Goal: Information Seeking & Learning: Find specific fact

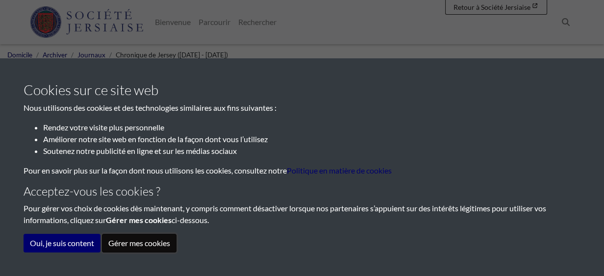
click at [127, 243] on button "Gérer mes cookies" at bounding box center [139, 243] width 74 height 19
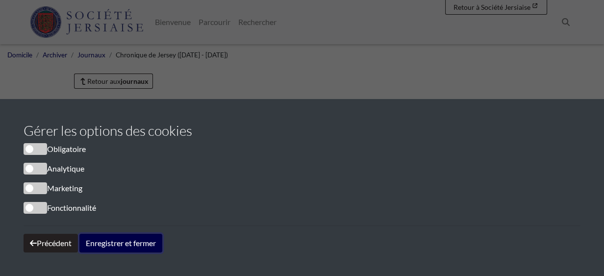
click at [114, 243] on button "Enregistrer et fermer" at bounding box center [120, 243] width 83 height 19
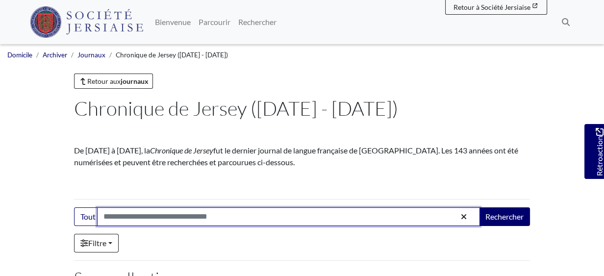
click at [155, 218] on input "Search:" at bounding box center [288, 216] width 383 height 19
type input "*******"
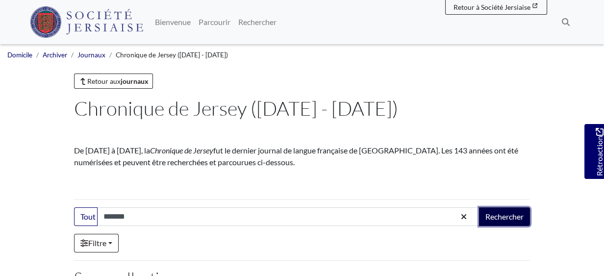
click at [502, 212] on button "Rechercher" at bounding box center [504, 216] width 51 height 19
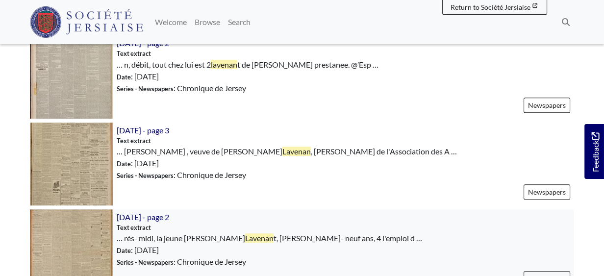
scroll to position [784, 0]
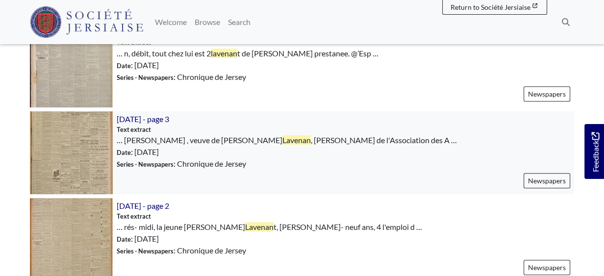
click at [66, 153] on img at bounding box center [71, 152] width 83 height 83
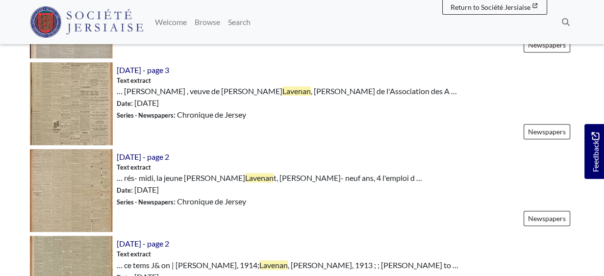
scroll to position [882, 0]
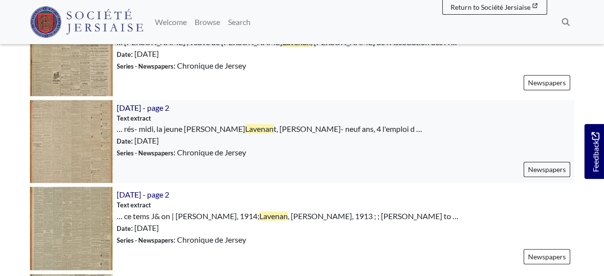
click at [85, 134] on img at bounding box center [71, 141] width 83 height 83
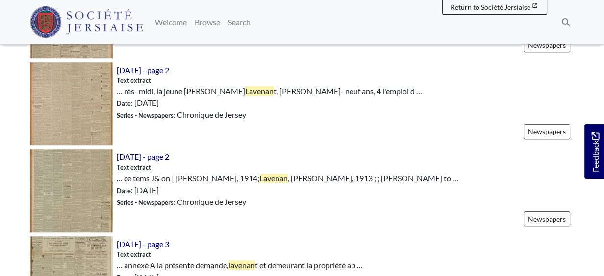
scroll to position [931, 0]
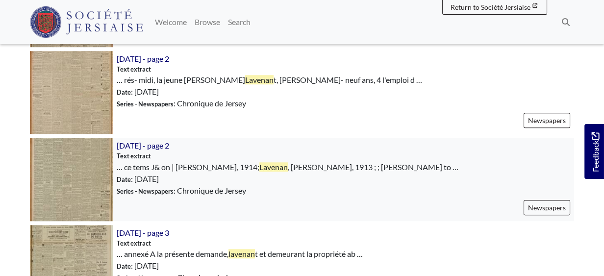
click at [84, 179] on img at bounding box center [71, 179] width 83 height 83
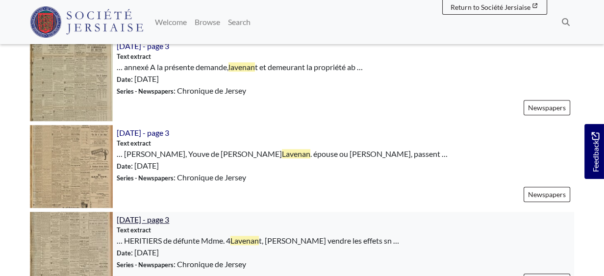
scroll to position [1127, 0]
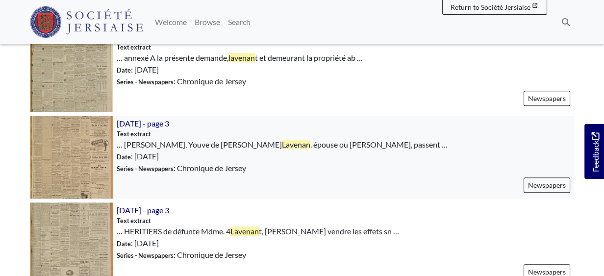
click at [79, 163] on img at bounding box center [71, 157] width 83 height 83
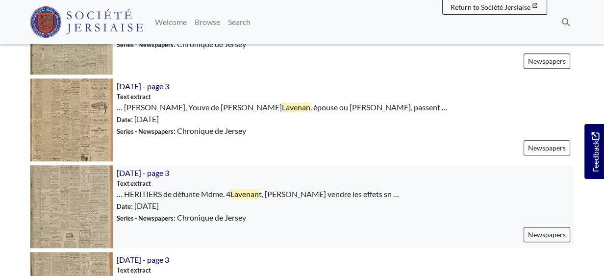
scroll to position [1176, 0]
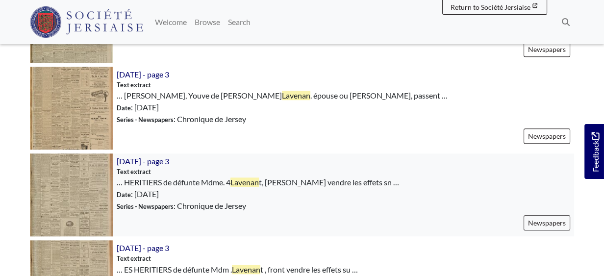
click at [79, 197] on img at bounding box center [71, 194] width 83 height 83
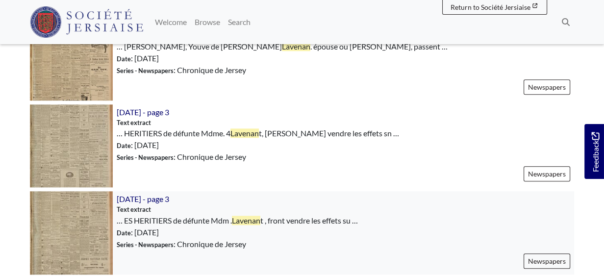
click at [74, 234] on img at bounding box center [71, 232] width 83 height 83
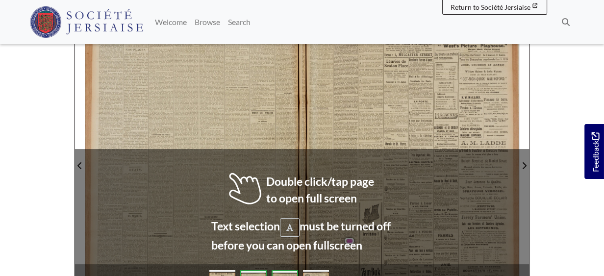
scroll to position [147, 0]
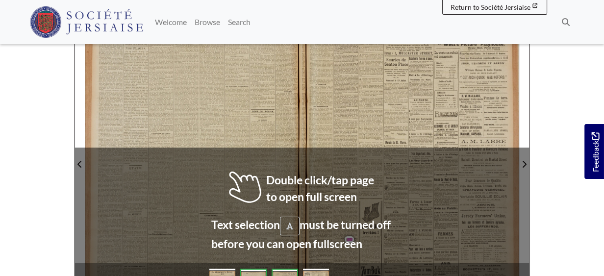
click at [253, 108] on div "EN QUELQUES LIGNES . -Lundi , en rade de Weymouth , Sa Majesté le Roi a passé e…" at bounding box center [193, 165] width 217 height 293
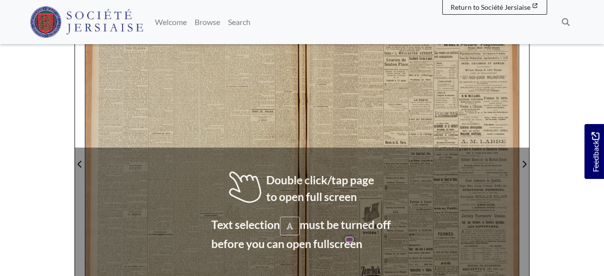
click at [253, 108] on div "EN QUELQUES LIGNES . -Lundi , en rade de Weymouth , Sa Majesté le Roi a passé e…" at bounding box center [193, 165] width 217 height 293
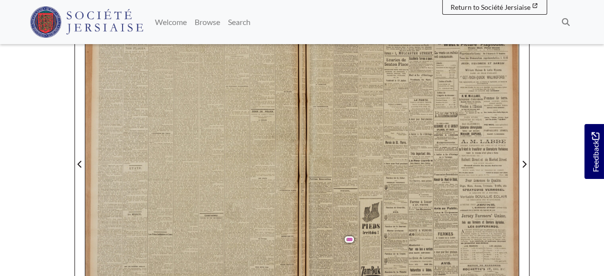
click at [394, 232] on div "Sens unique . ES conducteurs de véhicules sont avertis" at bounding box center [397, 231] width 21 height 5
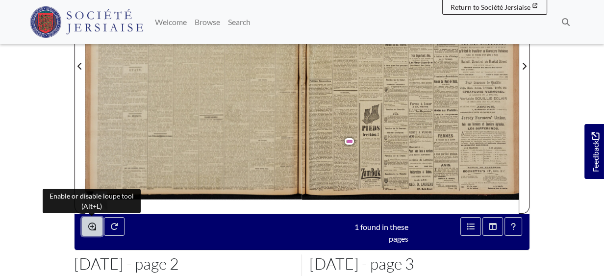
click at [91, 222] on icon "Enable or disable loupe tool (Alt+L)" at bounding box center [92, 226] width 8 height 8
click at [87, 223] on button "Enable or disable loupe tool (Alt+L)" at bounding box center [92, 226] width 21 height 19
click at [90, 220] on button "Enable or disable loupe tool (Alt+L)" at bounding box center [92, 226] width 21 height 19
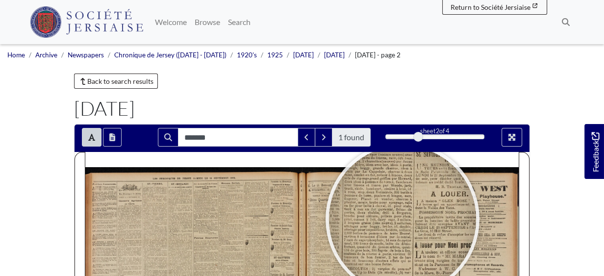
click at [402, 219] on div at bounding box center [402, 219] width 147 height 147
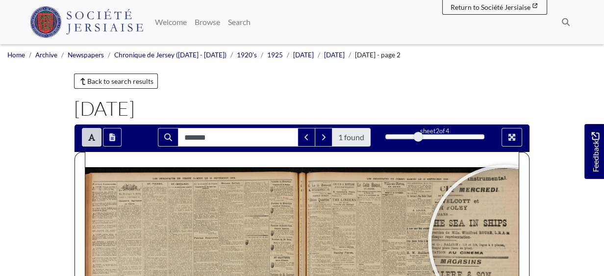
scroll to position [241, 0]
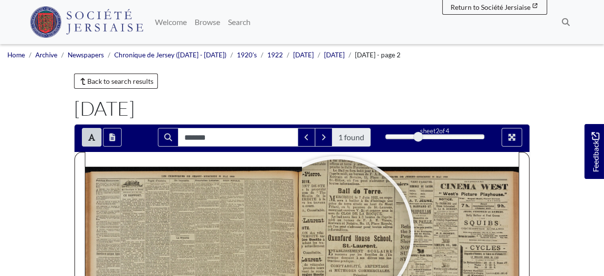
click at [337, 233] on div at bounding box center [337, 232] width 147 height 147
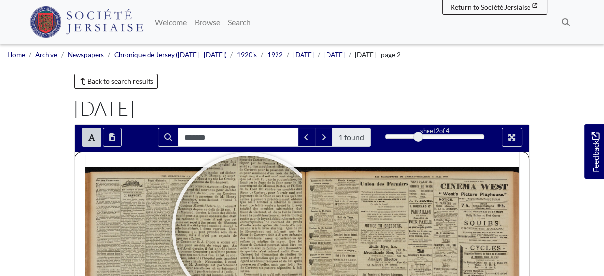
click at [248, 229] on div at bounding box center [248, 229] width 147 height 147
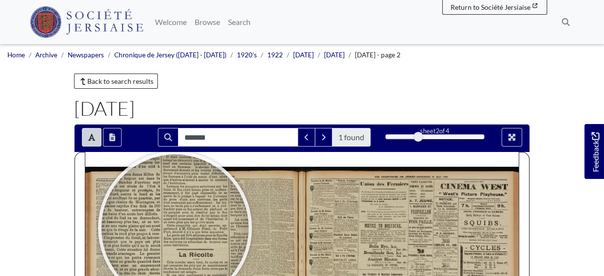
click at [175, 228] on div at bounding box center [174, 227] width 147 height 147
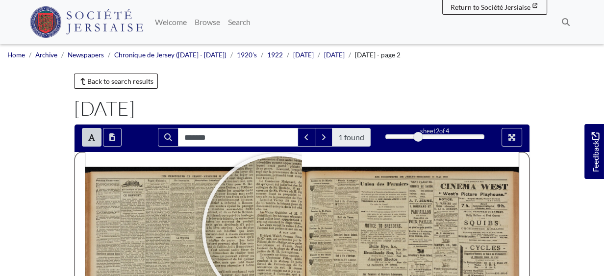
click at [279, 230] on div at bounding box center [278, 229] width 147 height 147
click at [279, 230] on div at bounding box center [279, 229] width 147 height 147
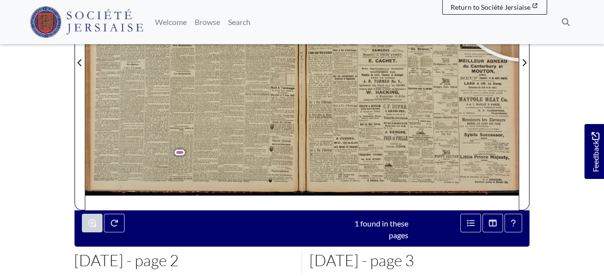
scroll to position [251, 0]
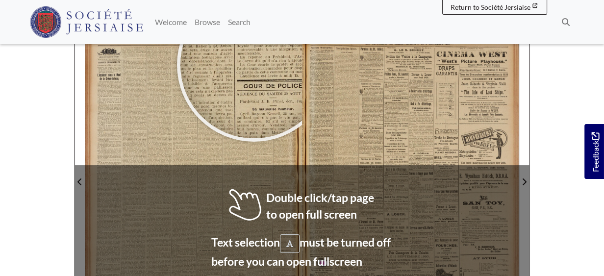
scroll to position [135, 0]
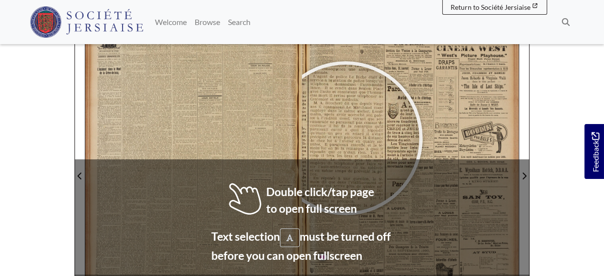
click at [345, 138] on div at bounding box center [345, 138] width 147 height 147
click at [346, 138] on div at bounding box center [345, 137] width 147 height 147
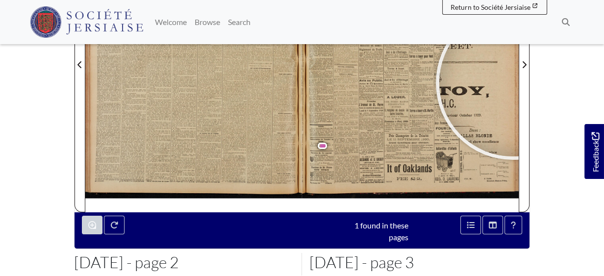
scroll to position [259, 0]
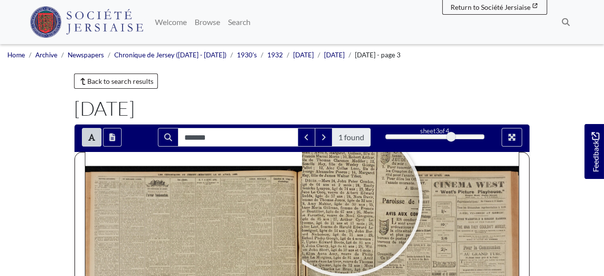
click at [345, 200] on div at bounding box center [345, 199] width 147 height 147
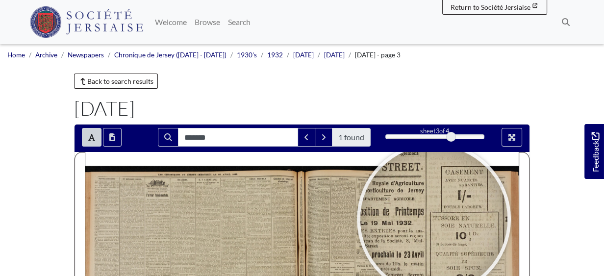
click at [435, 219] on div at bounding box center [433, 219] width 147 height 147
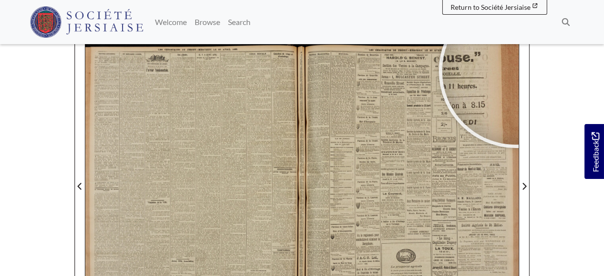
scroll to position [114, 0]
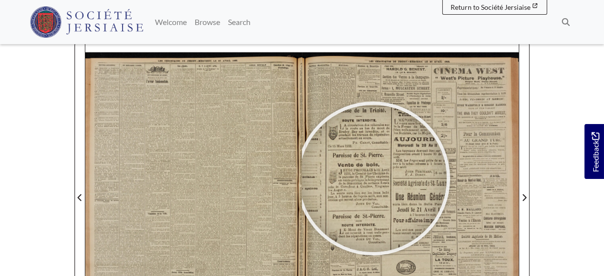
click at [373, 178] on div at bounding box center [372, 178] width 147 height 147
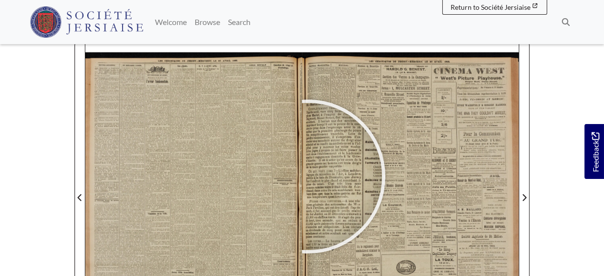
click at [309, 175] on div at bounding box center [308, 176] width 147 height 147
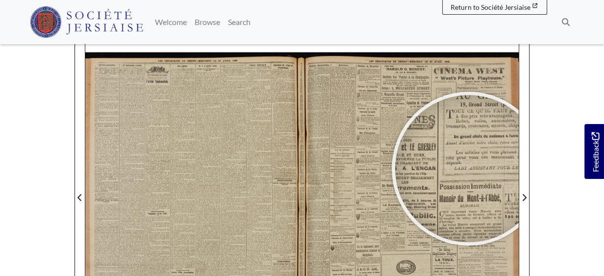
click at [468, 169] on div at bounding box center [468, 168] width 147 height 147
click at [469, 168] on div at bounding box center [469, 168] width 147 height 147
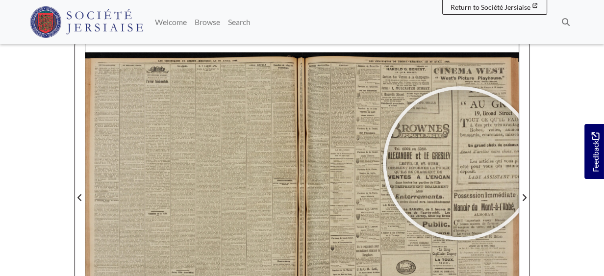
click at [460, 162] on div at bounding box center [459, 163] width 147 height 147
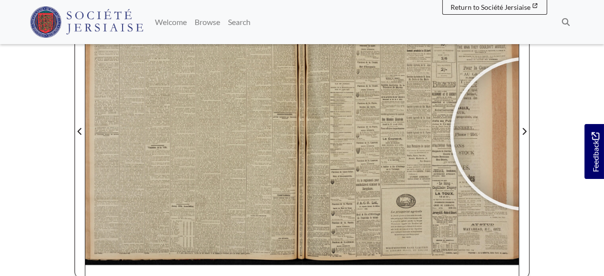
scroll to position [182, 0]
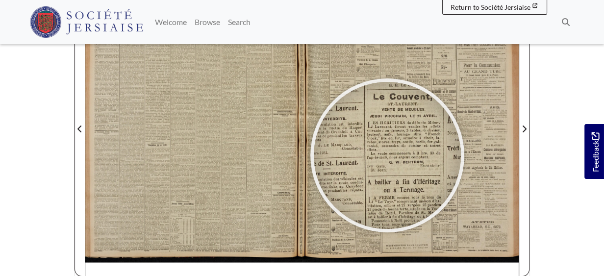
drag, startPoint x: 390, startPoint y: 147, endPoint x: 384, endPoint y: 163, distance: 16.6
click at [385, 162] on div at bounding box center [387, 155] width 147 height 147
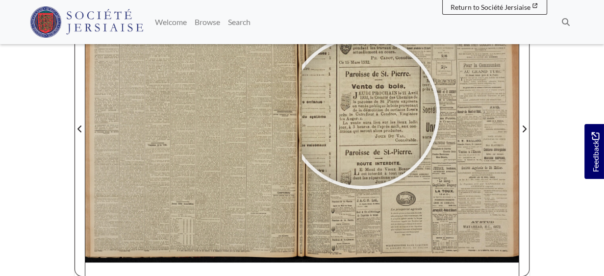
drag, startPoint x: 356, startPoint y: 88, endPoint x: 360, endPoint y: 117, distance: 28.6
click at [364, 126] on div at bounding box center [362, 112] width 147 height 147
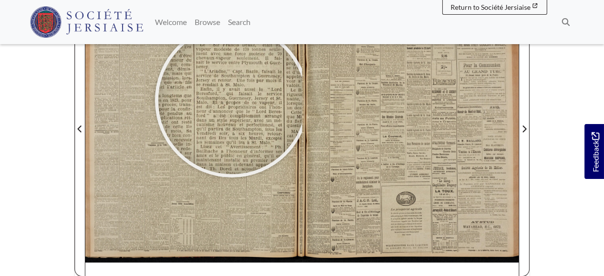
click at [232, 100] on div at bounding box center [231, 100] width 147 height 147
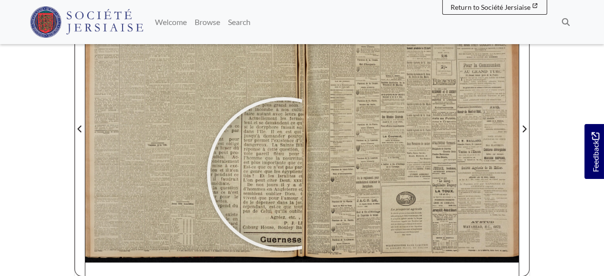
drag, startPoint x: 138, startPoint y: 141, endPoint x: 284, endPoint y: 174, distance: 149.3
click at [284, 174] on div at bounding box center [193, 123] width 217 height 306
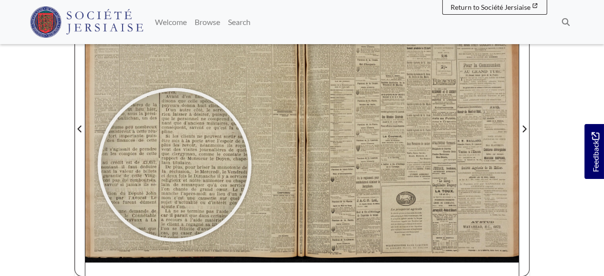
click at [174, 164] on div at bounding box center [174, 164] width 147 height 147
click at [176, 164] on div at bounding box center [174, 164] width 147 height 147
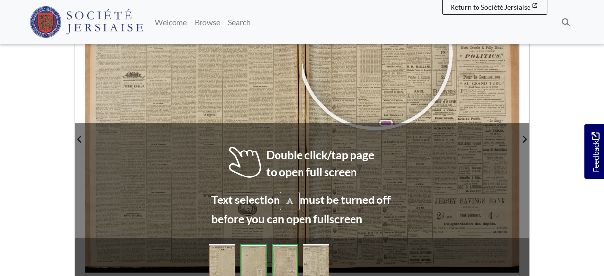
scroll to position [168, 0]
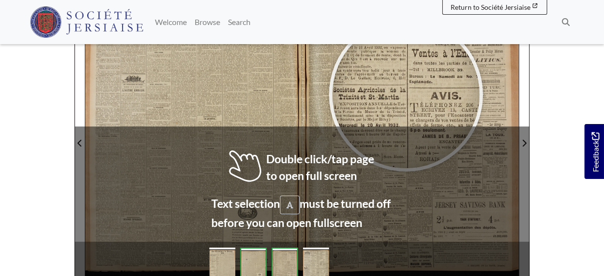
click at [406, 95] on div at bounding box center [405, 94] width 147 height 147
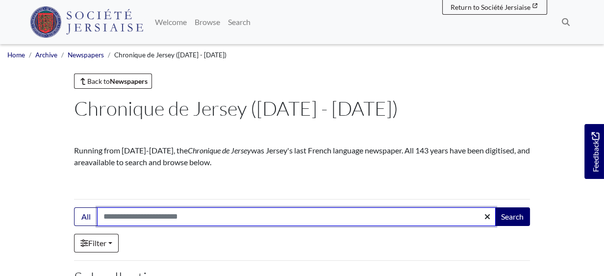
click at [188, 217] on input "Search:" at bounding box center [296, 216] width 398 height 19
type input "*******"
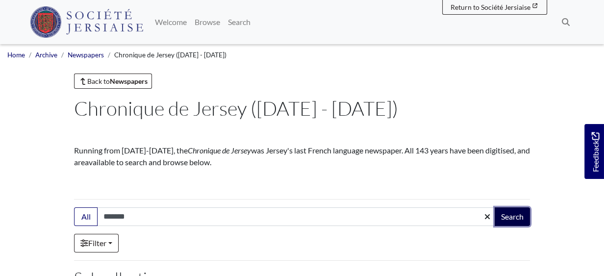
click at [515, 217] on button "Search" at bounding box center [511, 216] width 35 height 19
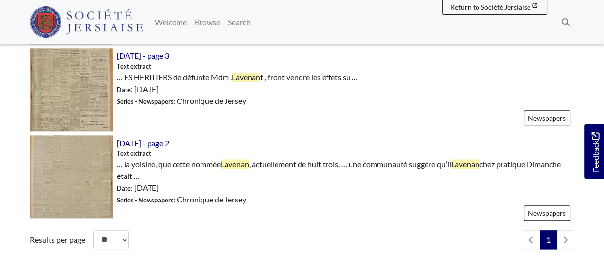
scroll to position [1421, 0]
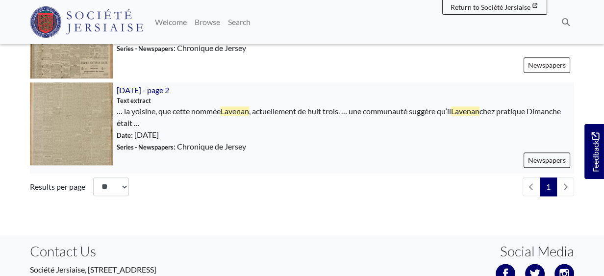
click at [94, 121] on img at bounding box center [71, 123] width 83 height 83
click at [84, 116] on img at bounding box center [71, 123] width 83 height 83
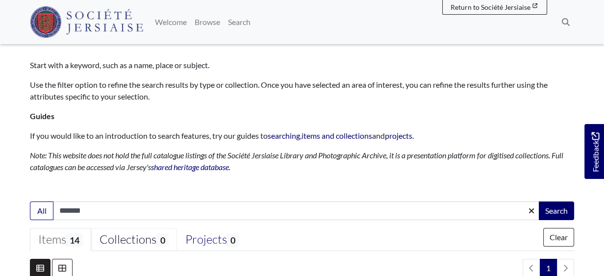
scroll to position [98, 0]
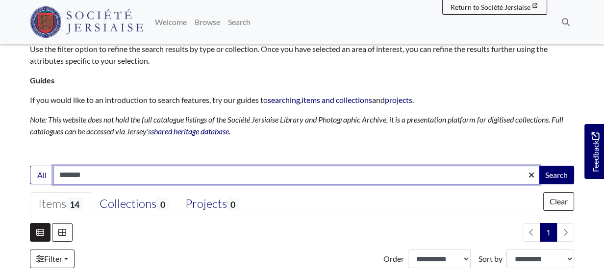
click at [97, 176] on input "*******" at bounding box center [296, 175] width 487 height 19
type input "*"
type input "******"
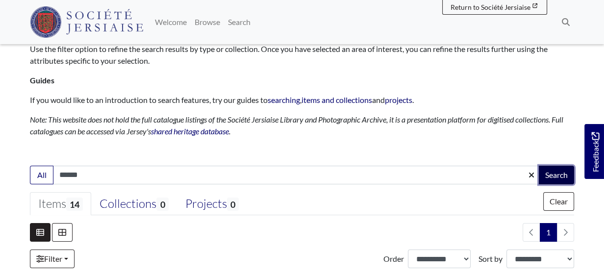
click at [555, 171] on button "Search" at bounding box center [556, 175] width 35 height 19
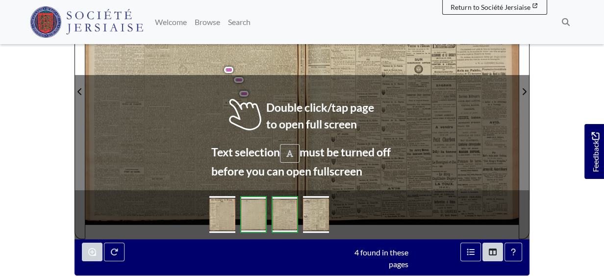
scroll to position [216, 0]
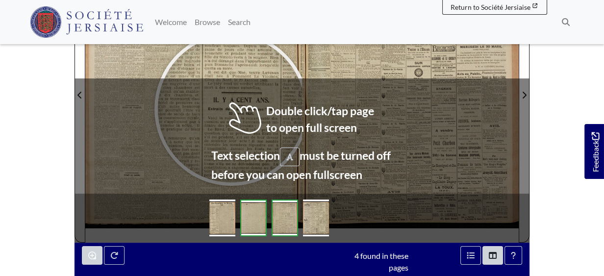
click at [231, 109] on div at bounding box center [231, 108] width 147 height 147
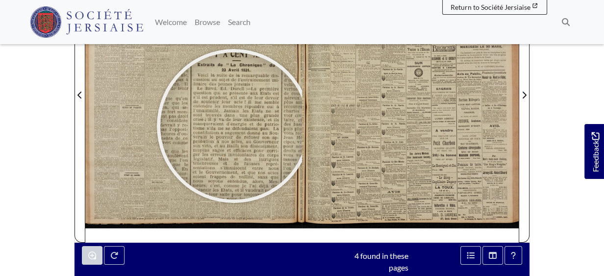
drag, startPoint x: 234, startPoint y: 126, endPoint x: 232, endPoint y: 135, distance: 9.4
click at [232, 135] on div at bounding box center [233, 125] width 147 height 147
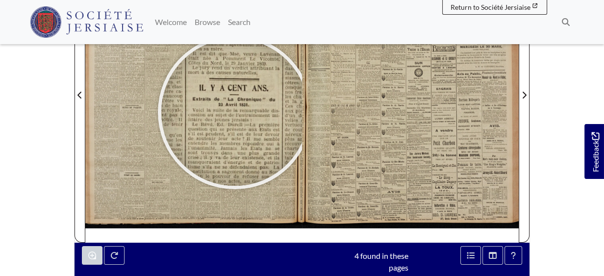
drag, startPoint x: 228, startPoint y: 86, endPoint x: 235, endPoint y: 112, distance: 26.7
click at [235, 112] on div at bounding box center [234, 112] width 147 height 147
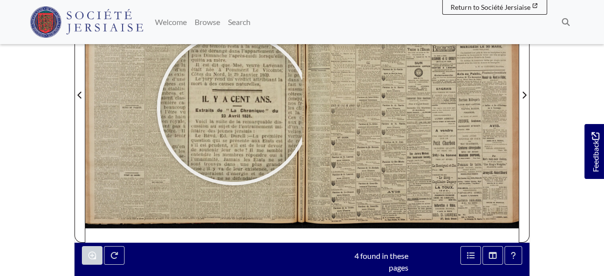
drag, startPoint x: 241, startPoint y: 89, endPoint x: 233, endPoint y: 108, distance: 21.1
click at [233, 109] on div at bounding box center [233, 108] width 147 height 147
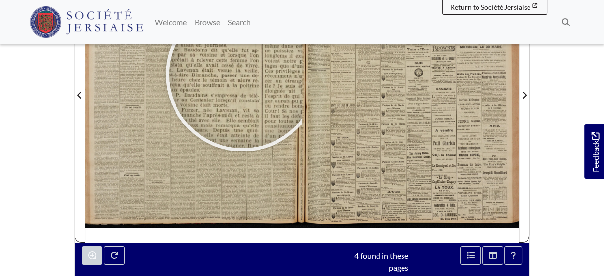
drag, startPoint x: 242, startPoint y: 68, endPoint x: 243, endPoint y: 74, distance: 6.9
click at [243, 74] on div at bounding box center [242, 74] width 147 height 147
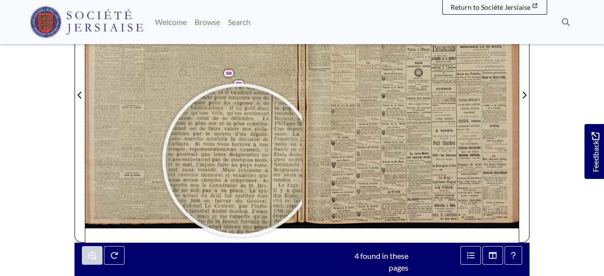
drag, startPoint x: 243, startPoint y: 95, endPoint x: 239, endPoint y: 160, distance: 65.3
click at [239, 161] on div at bounding box center [239, 160] width 147 height 147
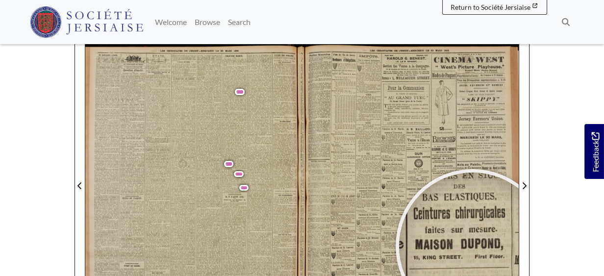
scroll to position [124, 0]
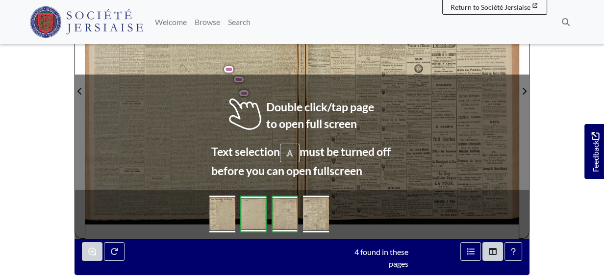
scroll to position [216, 0]
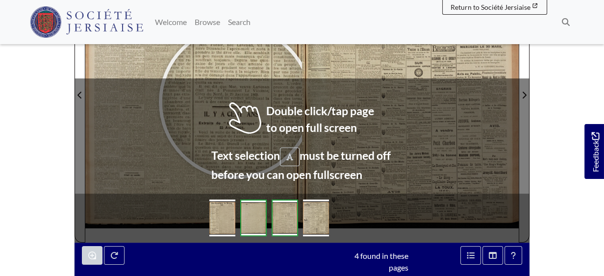
click at [236, 102] on div at bounding box center [235, 101] width 147 height 147
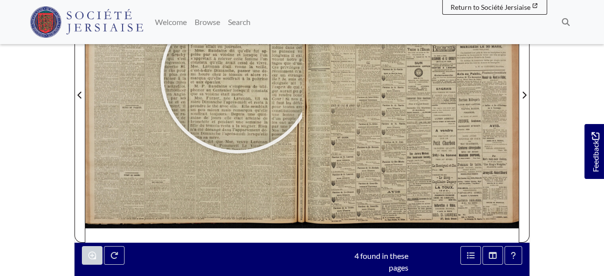
drag, startPoint x: 236, startPoint y: 69, endPoint x: 238, endPoint y: 109, distance: 39.7
click at [238, 108] on div at bounding box center [237, 76] width 147 height 147
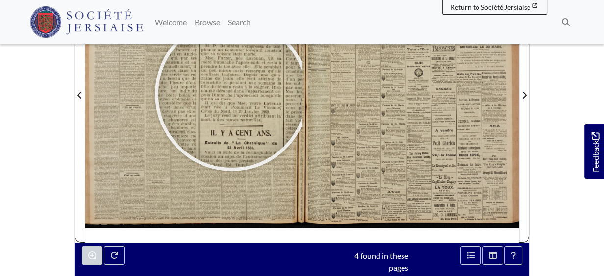
drag, startPoint x: 237, startPoint y: 75, endPoint x: 231, endPoint y: 95, distance: 20.9
click at [232, 95] on div at bounding box center [231, 94] width 147 height 147
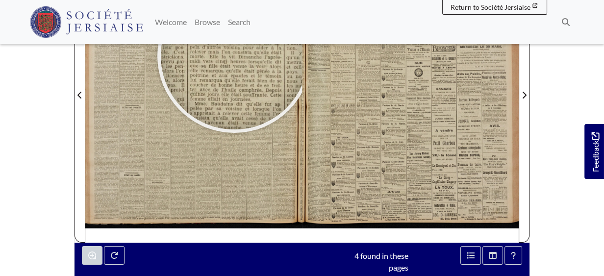
drag, startPoint x: 234, startPoint y: 68, endPoint x: 234, endPoint y: 55, distance: 12.7
click at [234, 55] on div at bounding box center [234, 55] width 147 height 147
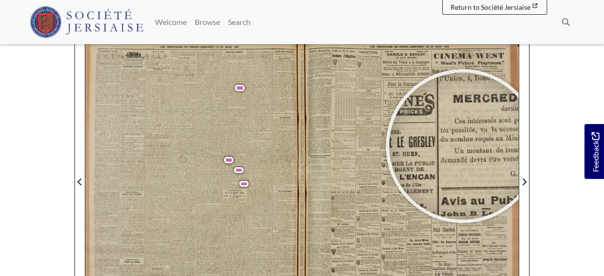
scroll to position [117, 0]
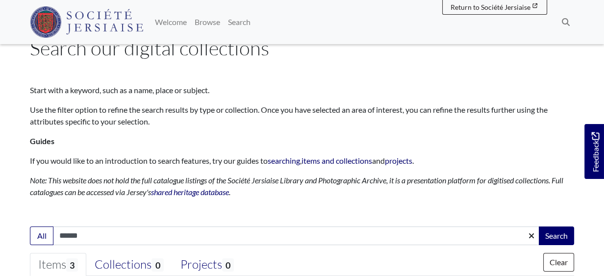
scroll to position [49, 0]
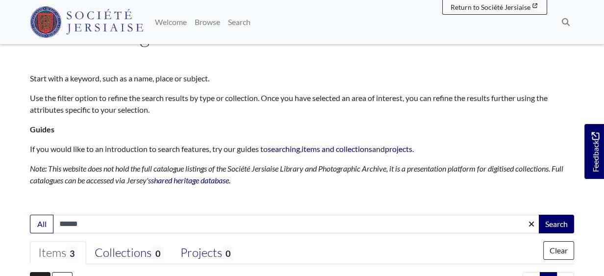
click at [90, 223] on input "******" at bounding box center [296, 224] width 487 height 19
type input "*"
type input "**********"
click at [556, 220] on button "Search" at bounding box center [556, 224] width 35 height 19
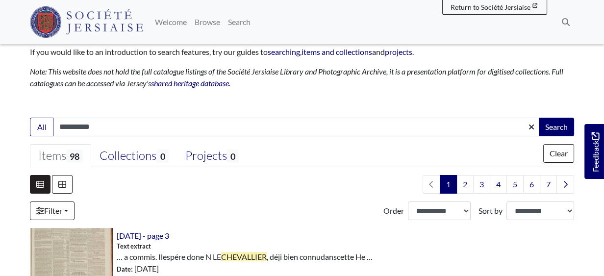
scroll to position [147, 0]
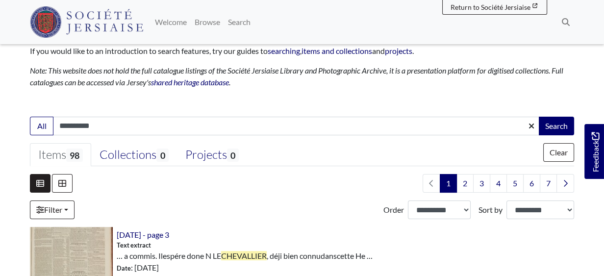
click at [107, 130] on input "**********" at bounding box center [296, 126] width 487 height 19
type input "*"
type input "******"
click at [553, 126] on button "Search" at bounding box center [556, 126] width 35 height 19
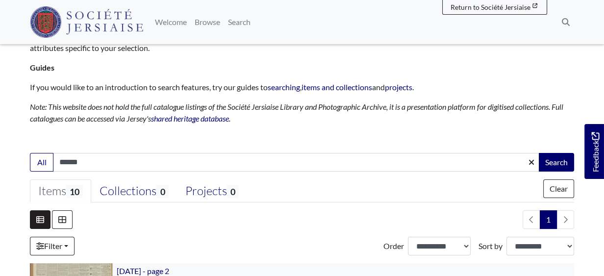
scroll to position [196, 0]
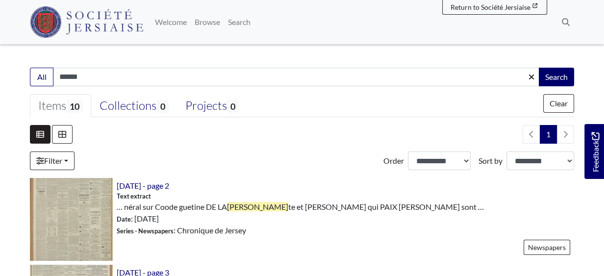
drag, startPoint x: 106, startPoint y: 64, endPoint x: 105, endPoint y: 72, distance: 7.4
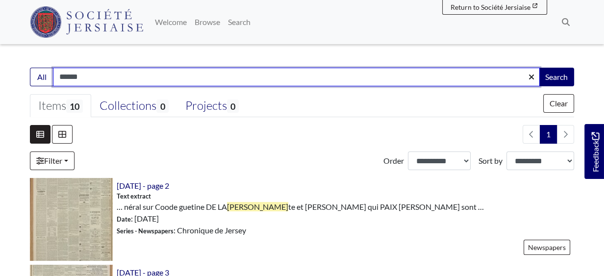
click at [103, 76] on input "******" at bounding box center [296, 77] width 487 height 19
type input "*"
type input "******"
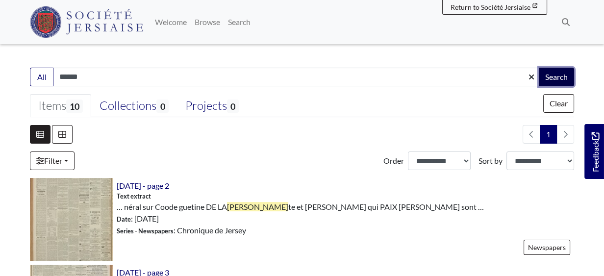
click at [551, 73] on button "Search" at bounding box center [556, 77] width 35 height 19
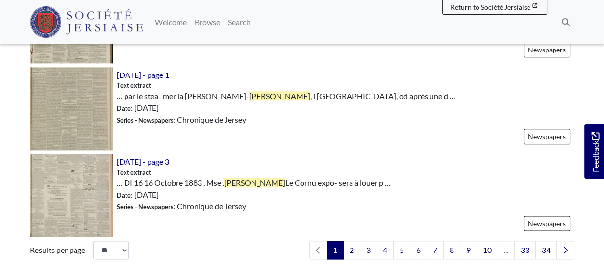
scroll to position [1568, 0]
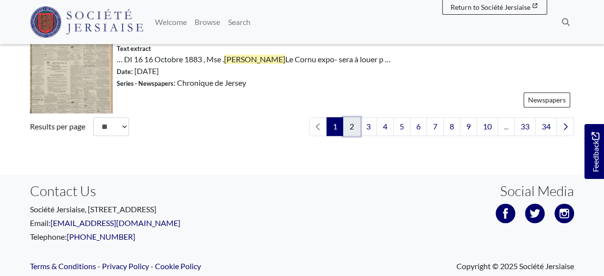
click at [353, 127] on link "2" at bounding box center [351, 126] width 17 height 19
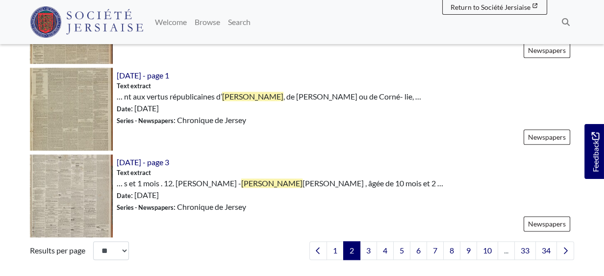
scroll to position [1519, 0]
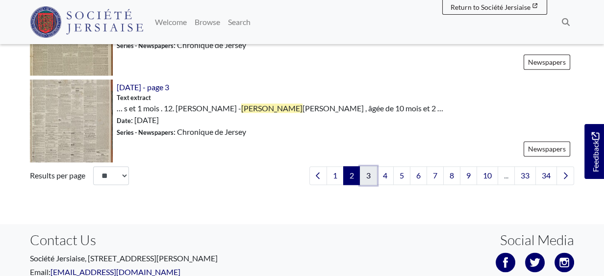
click at [368, 168] on link "3" at bounding box center [368, 175] width 17 height 19
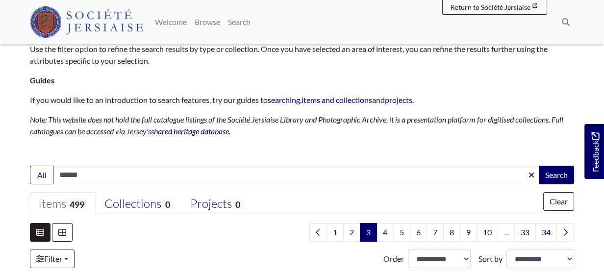
scroll to position [49, 0]
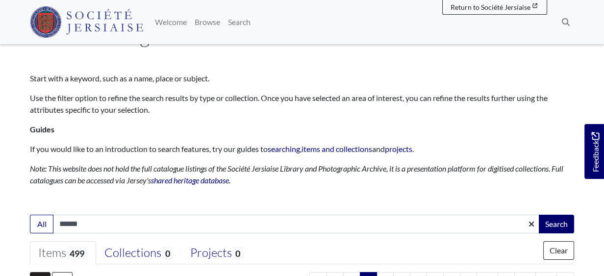
click at [100, 224] on input "******" at bounding box center [296, 224] width 487 height 19
type input "*********"
click at [557, 221] on button "Search" at bounding box center [556, 224] width 35 height 19
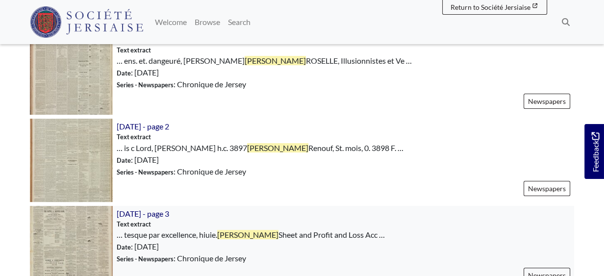
scroll to position [343, 0]
